Goal: Find specific page/section: Find specific page/section

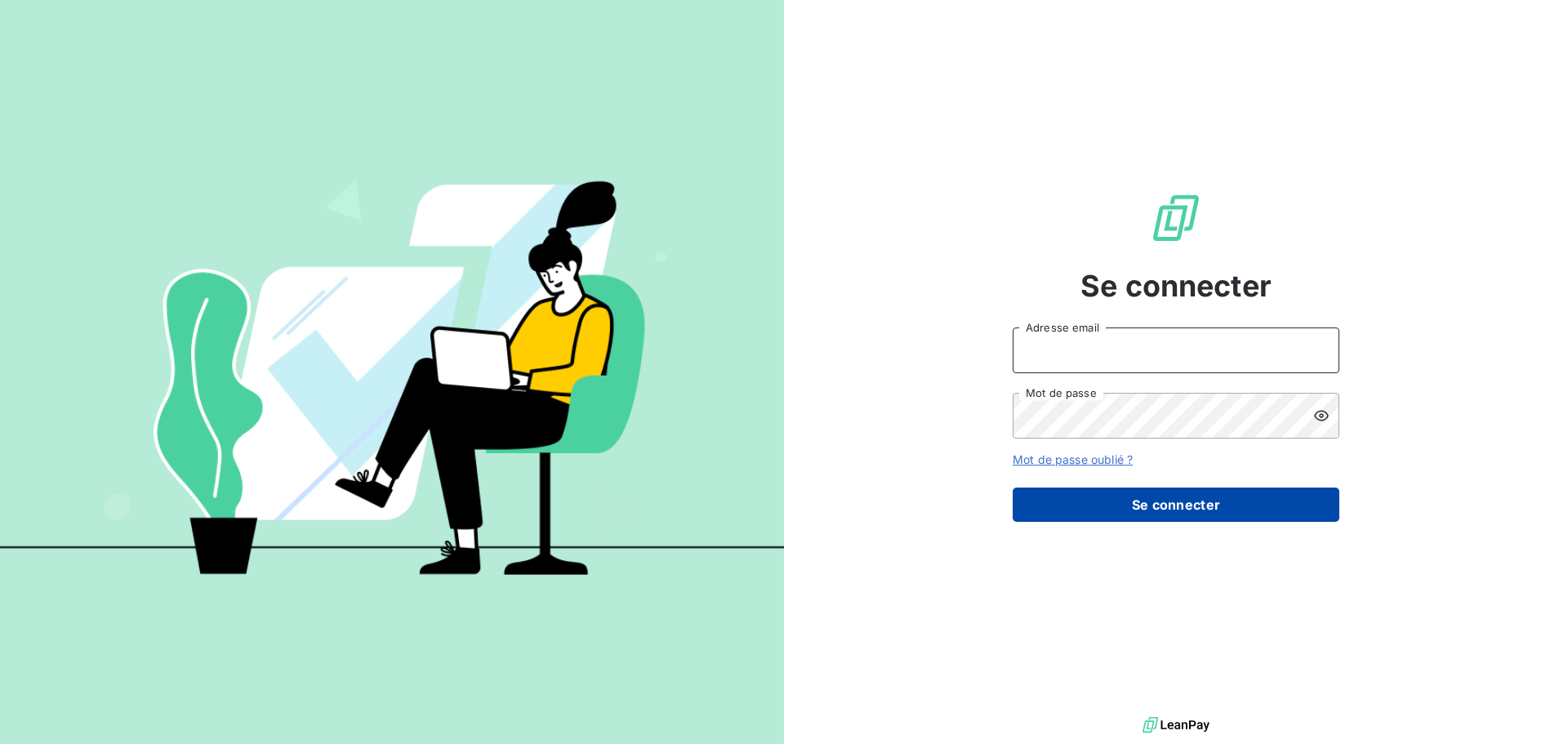
type input "[PERSON_NAME][EMAIL_ADDRESS][DOMAIN_NAME]"
click at [1183, 508] on button "Se connecter" at bounding box center [1176, 504] width 326 height 35
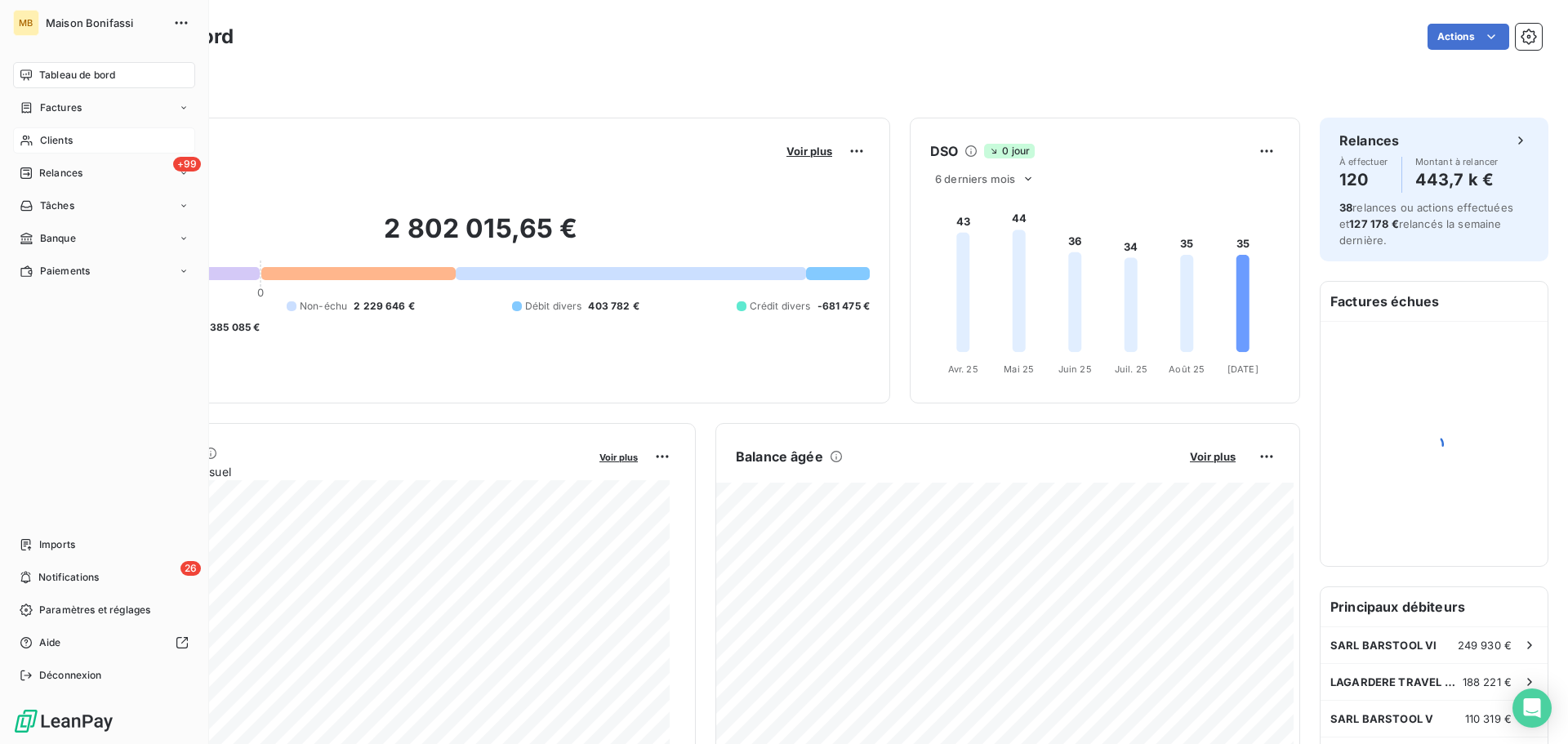
click at [50, 139] on span "Clients" at bounding box center [57, 140] width 33 height 15
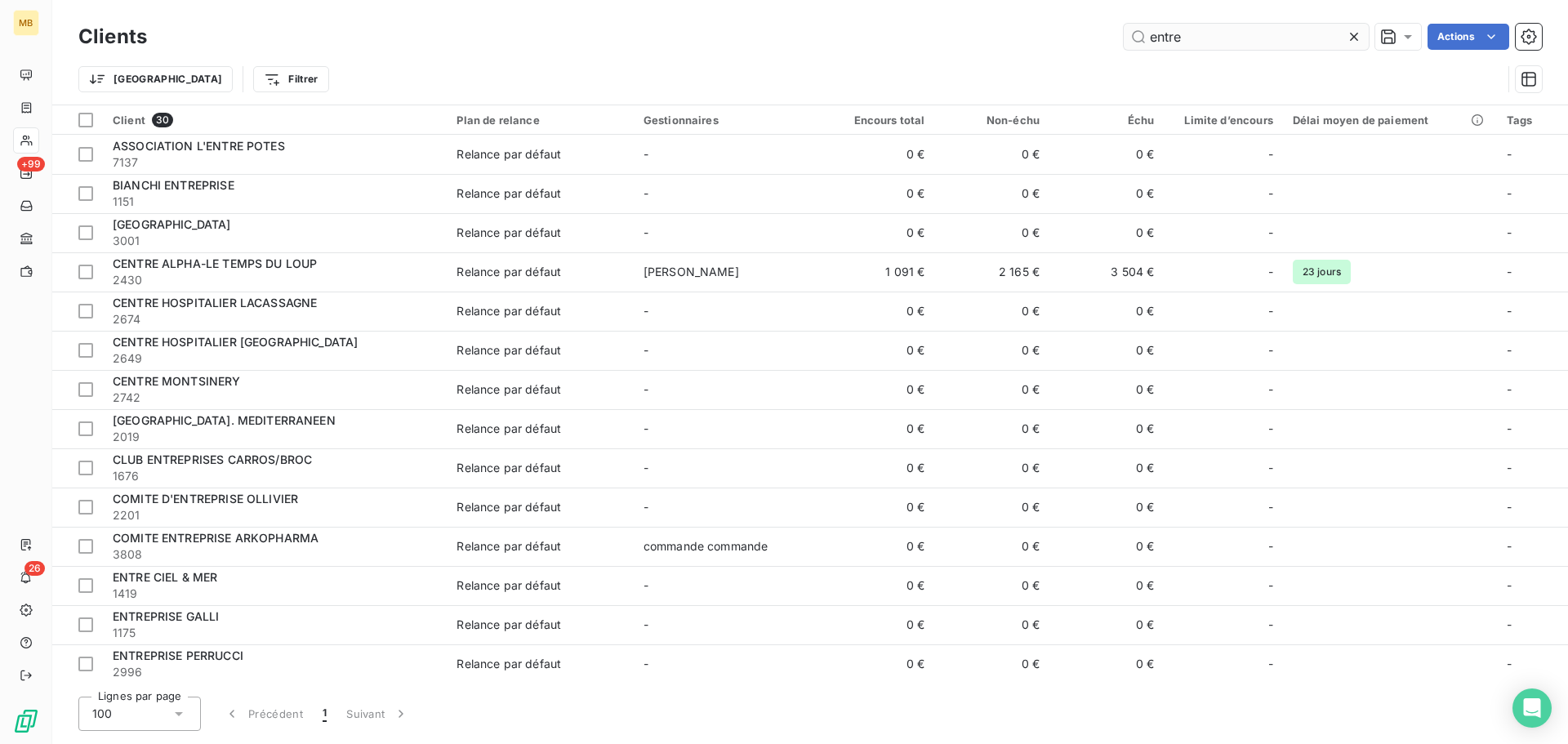
click at [1148, 40] on input "entre" at bounding box center [1246, 37] width 245 height 26
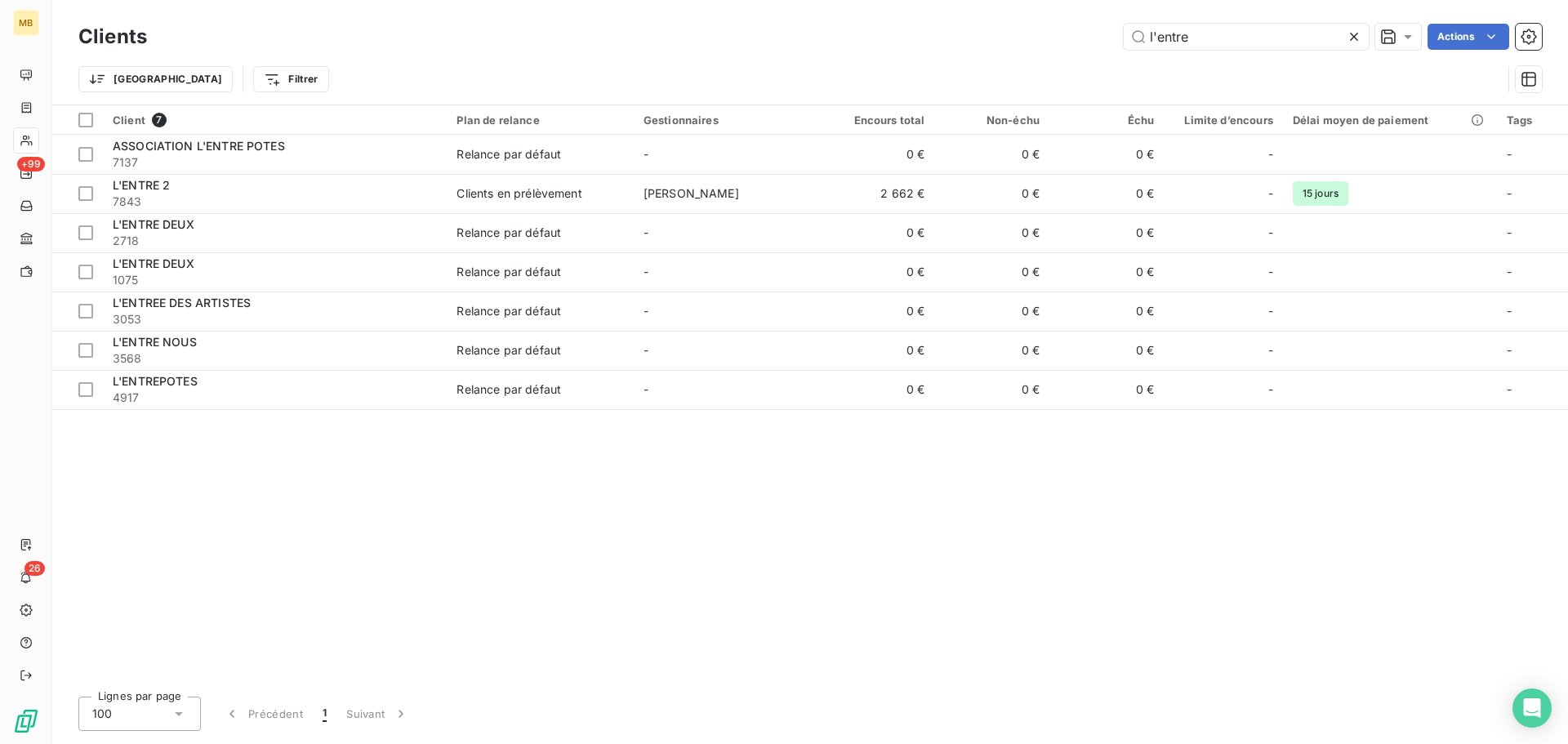
drag, startPoint x: 1197, startPoint y: 41, endPoint x: 1031, endPoint y: 24, distance: 166.9
click at [1032, 24] on div "l'entre Actions" at bounding box center [854, 37] width 1375 height 26
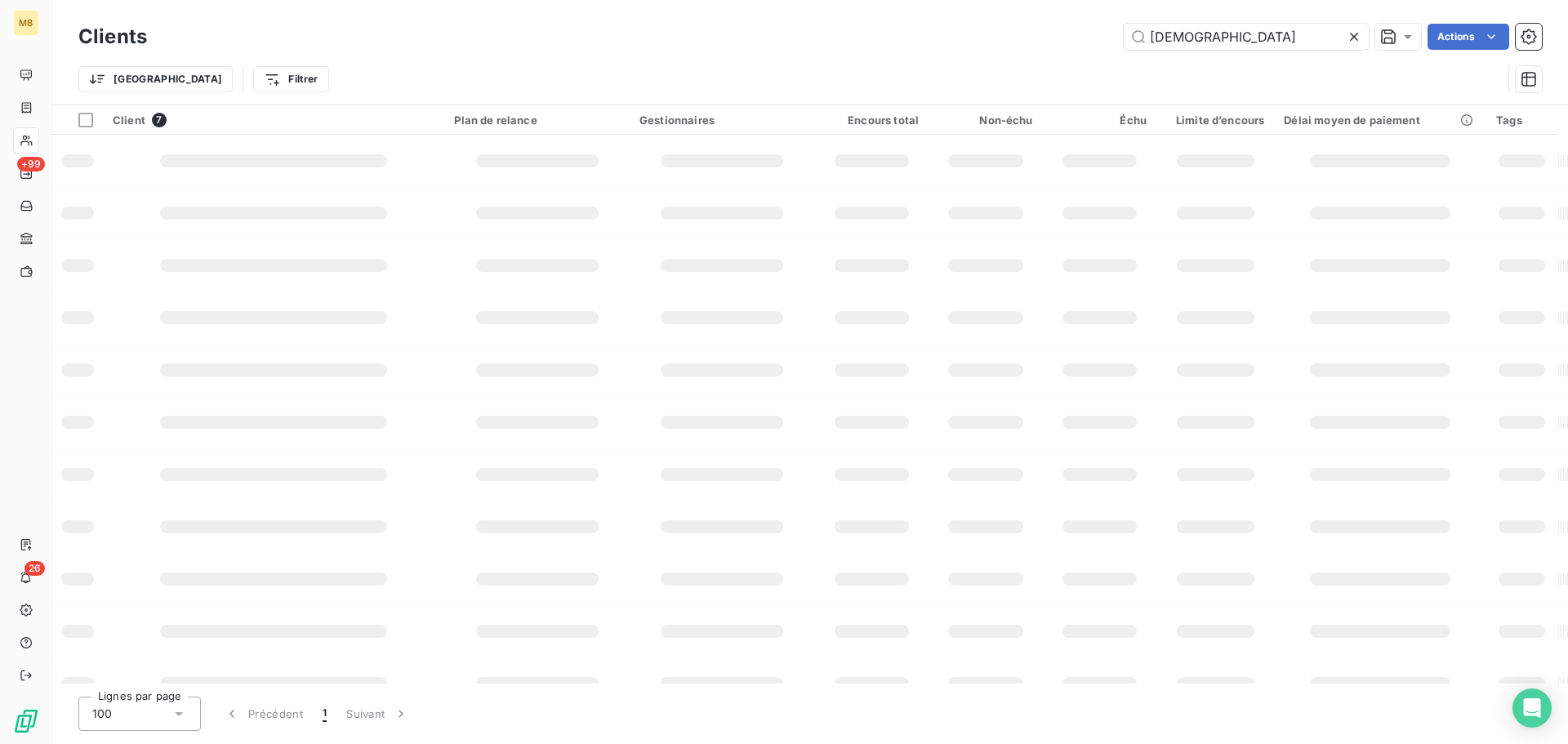
type input "[DEMOGRAPHIC_DATA]"
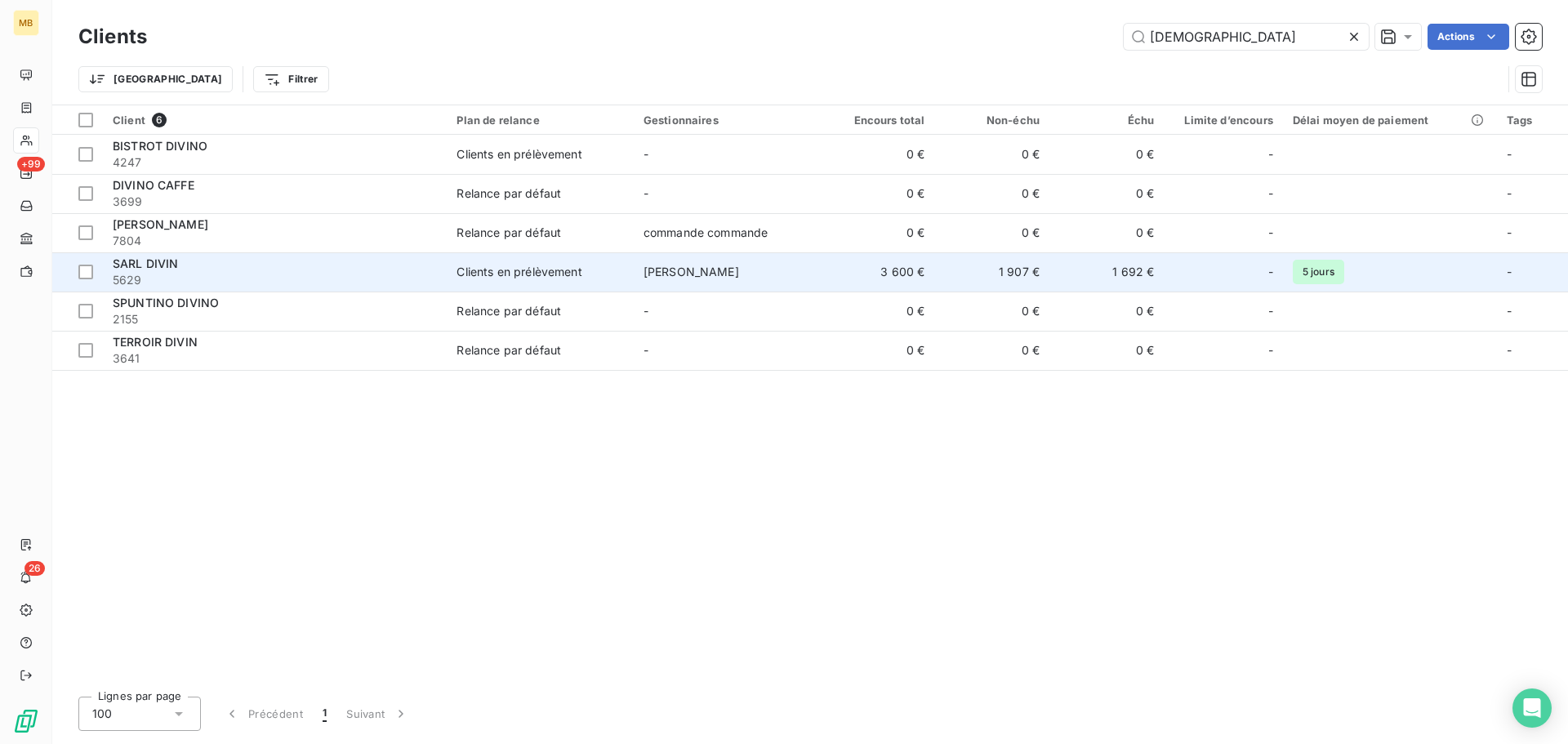
click at [163, 270] on div "SARL DIVIN" at bounding box center [275, 264] width 324 height 16
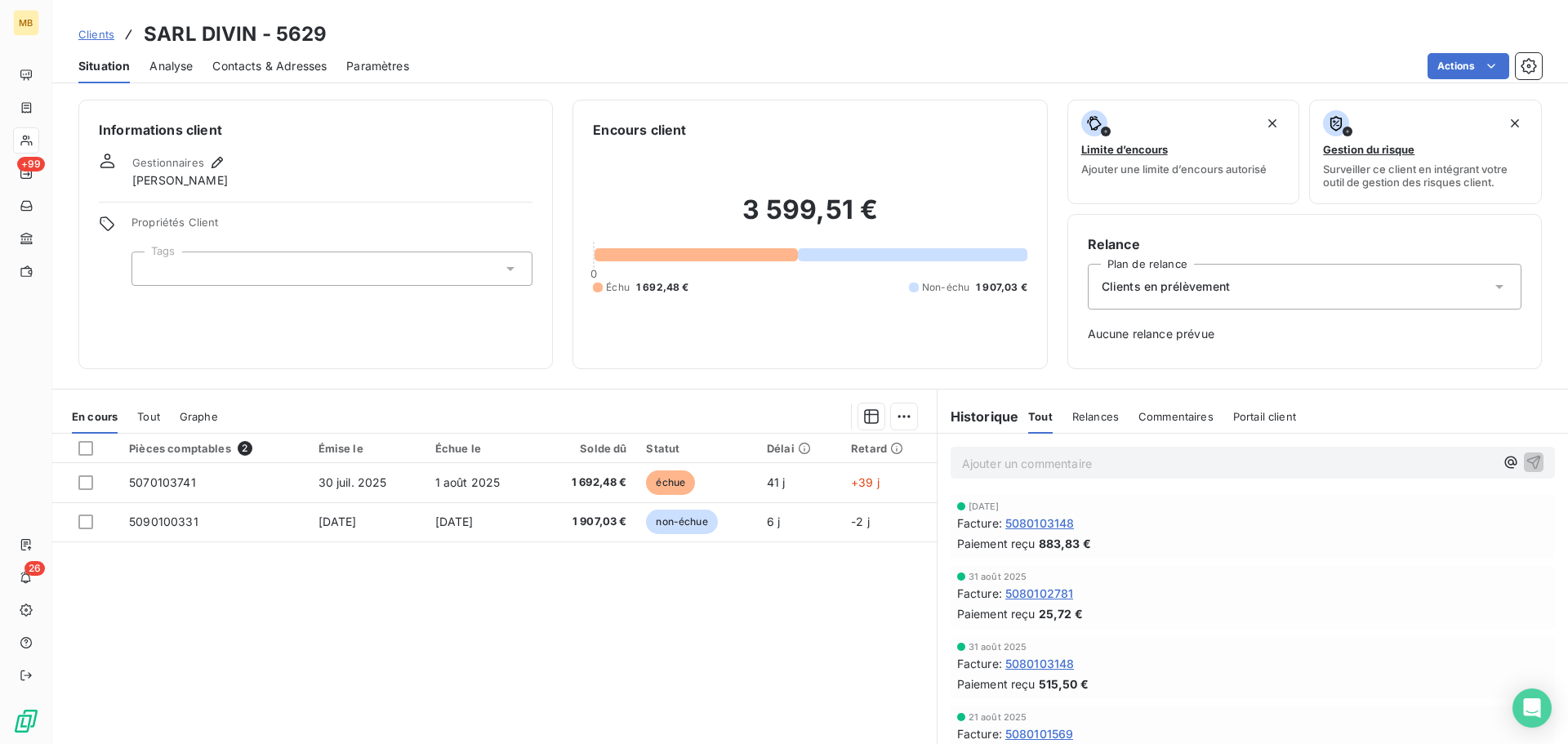
click at [1151, 419] on span "Commentaires" at bounding box center [1176, 416] width 75 height 13
